Goal: Task Accomplishment & Management: Complete application form

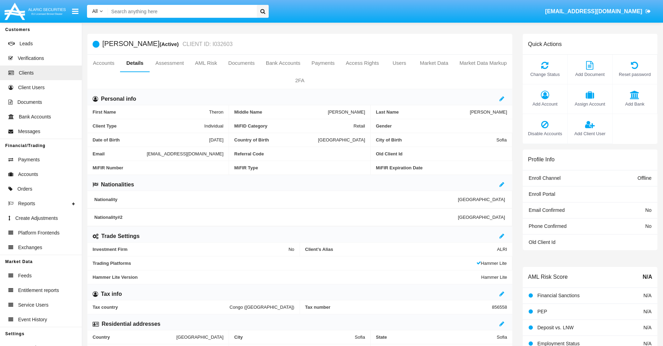
click at [590, 133] on span "Add Client User" at bounding box center [590, 133] width 38 height 7
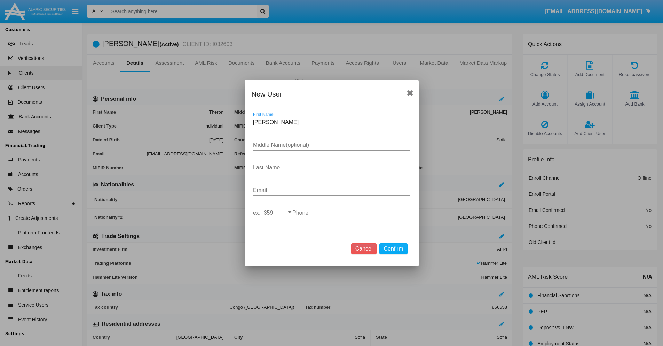
type input "Charmain"
type input "Beryl"
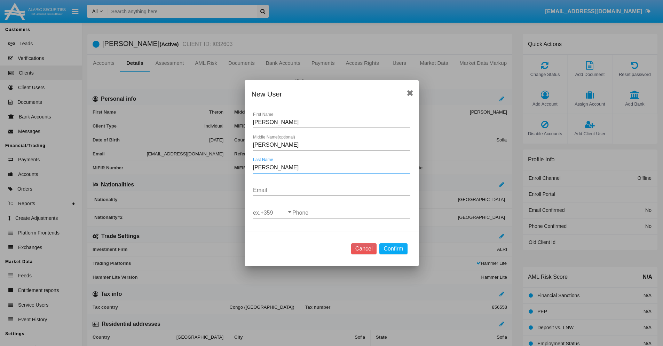
type input "Hayes"
type input "yha2-cicyxf@ea7b3b9.mo"
click at [273, 212] on input "ex.+359" at bounding box center [272, 213] width 39 height 6
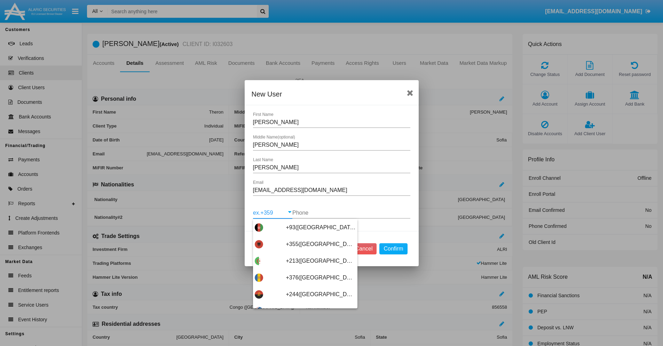
scroll to position [3705, 0]
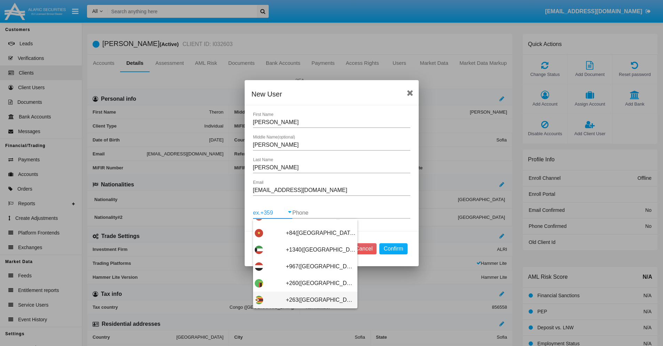
click at [303, 299] on span "+263(Zimbabwe)" at bounding box center [321, 299] width 70 height 17
type input "+263(Zimbabwe)"
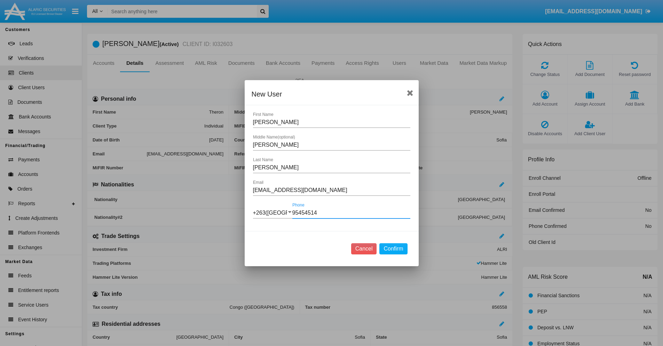
type input "954545147"
click at [394, 248] on button "Confirm" at bounding box center [394, 248] width 28 height 11
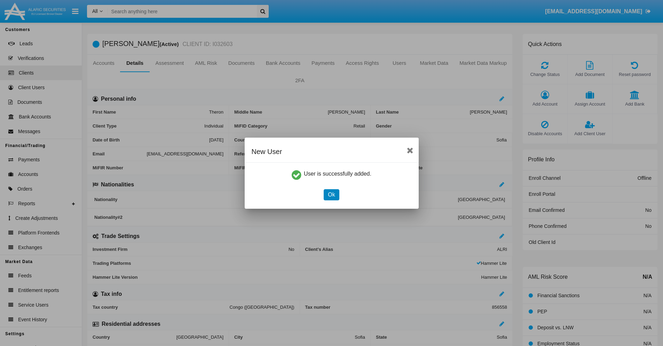
click at [332, 194] on button "Ok" at bounding box center [331, 194] width 15 height 11
